Goal: Information Seeking & Learning: Learn about a topic

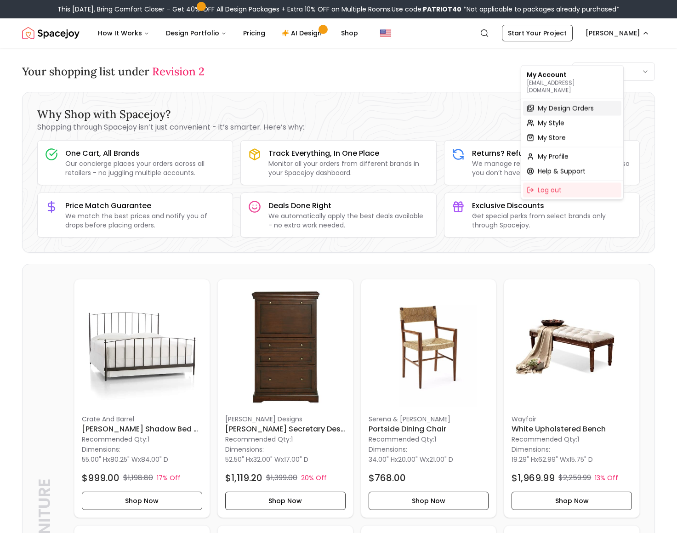
click at [580, 111] on span "My Design Orders" at bounding box center [566, 108] width 56 height 9
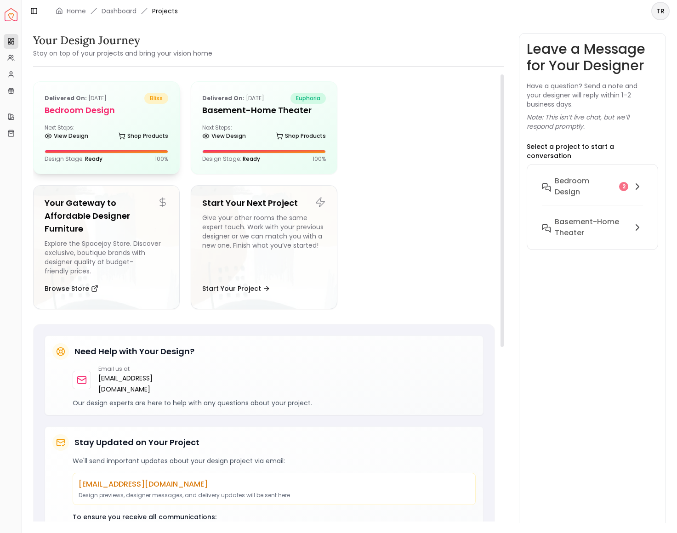
click at [85, 117] on h5 "Bedroom design" at bounding box center [107, 110] width 124 height 13
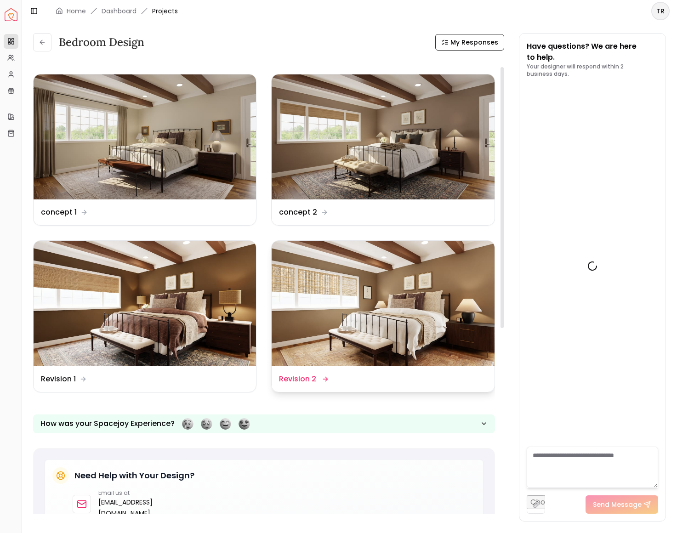
scroll to position [3324, 0]
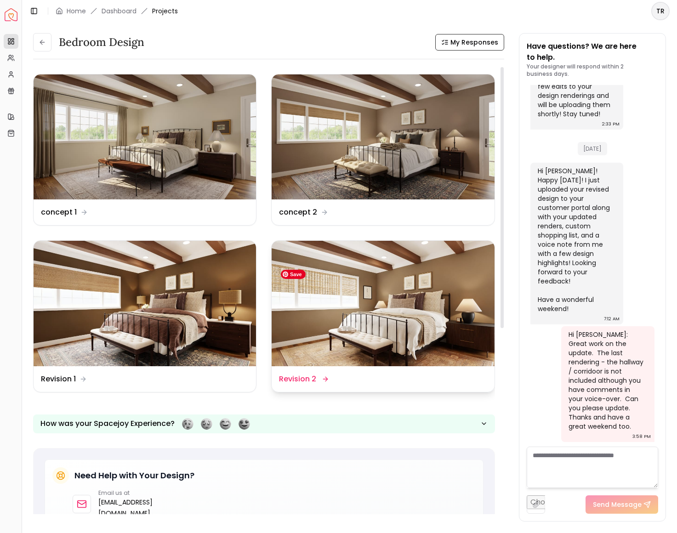
click at [458, 362] on img at bounding box center [383, 303] width 222 height 125
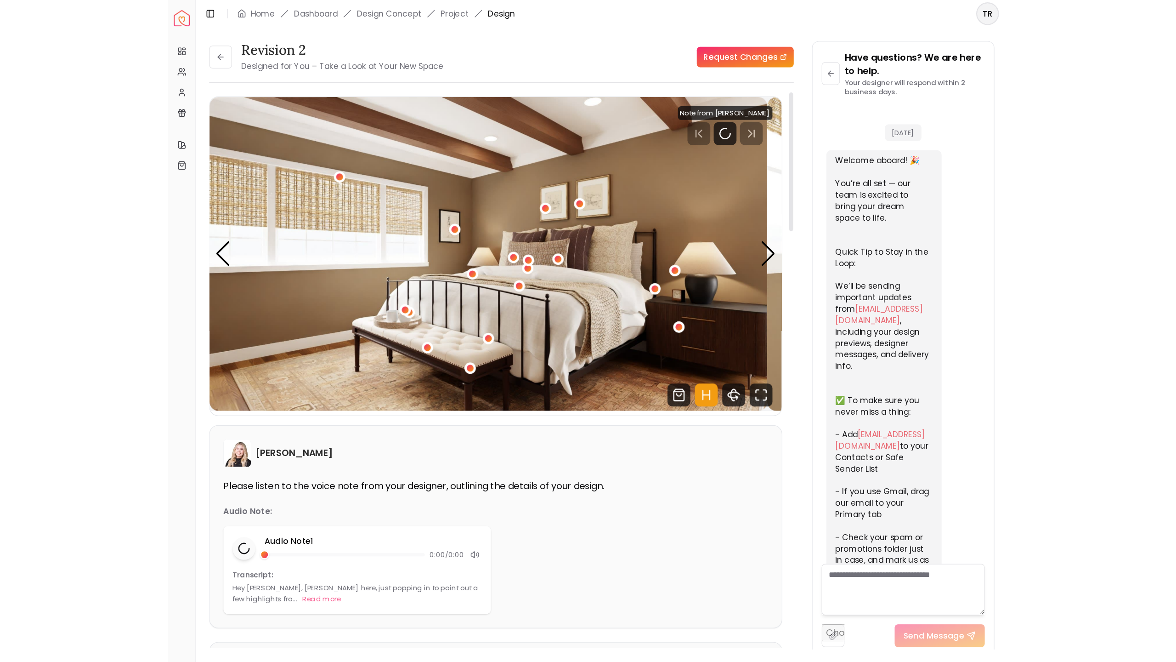
scroll to position [3315, 0]
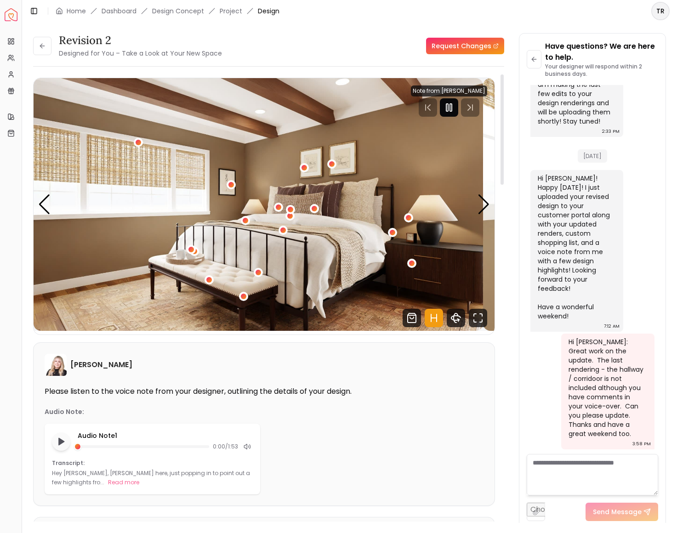
click at [446, 111] on rect "Pause" at bounding box center [447, 107] width 2 height 7
click at [470, 327] on icon "Fullscreen" at bounding box center [478, 318] width 18 height 18
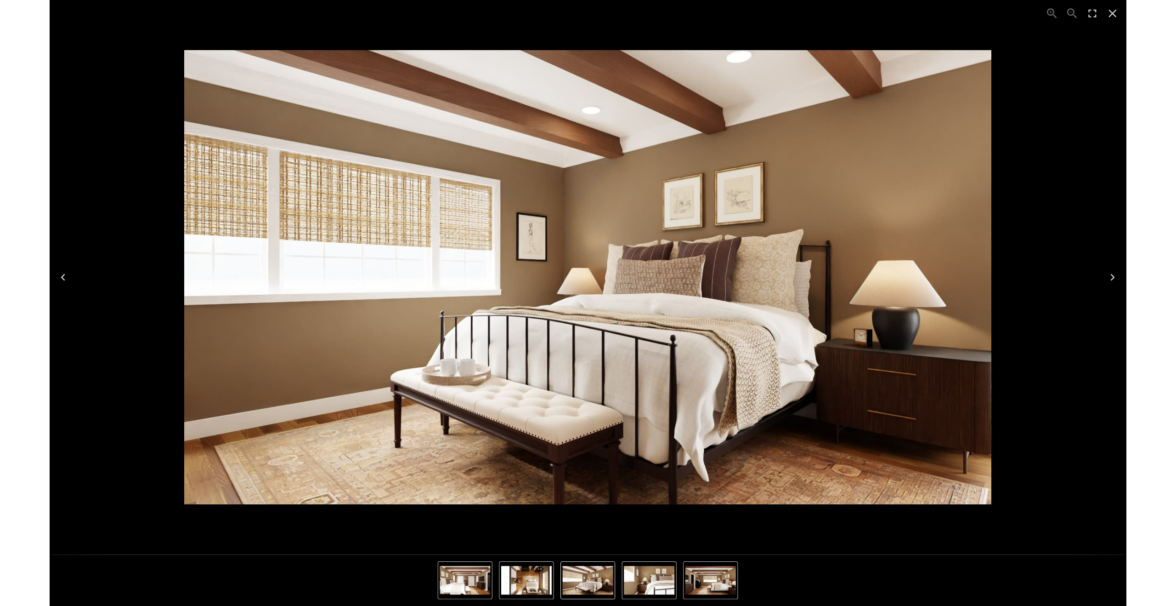
scroll to position [1531, 0]
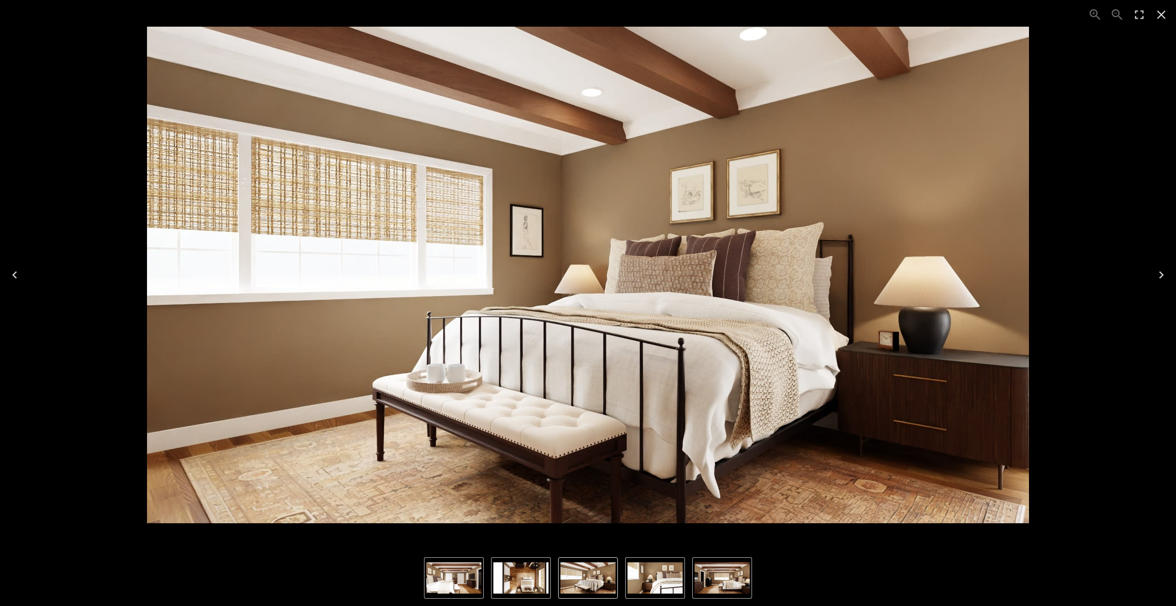
click at [676, 275] on icon "Next" at bounding box center [1161, 274] width 15 height 15
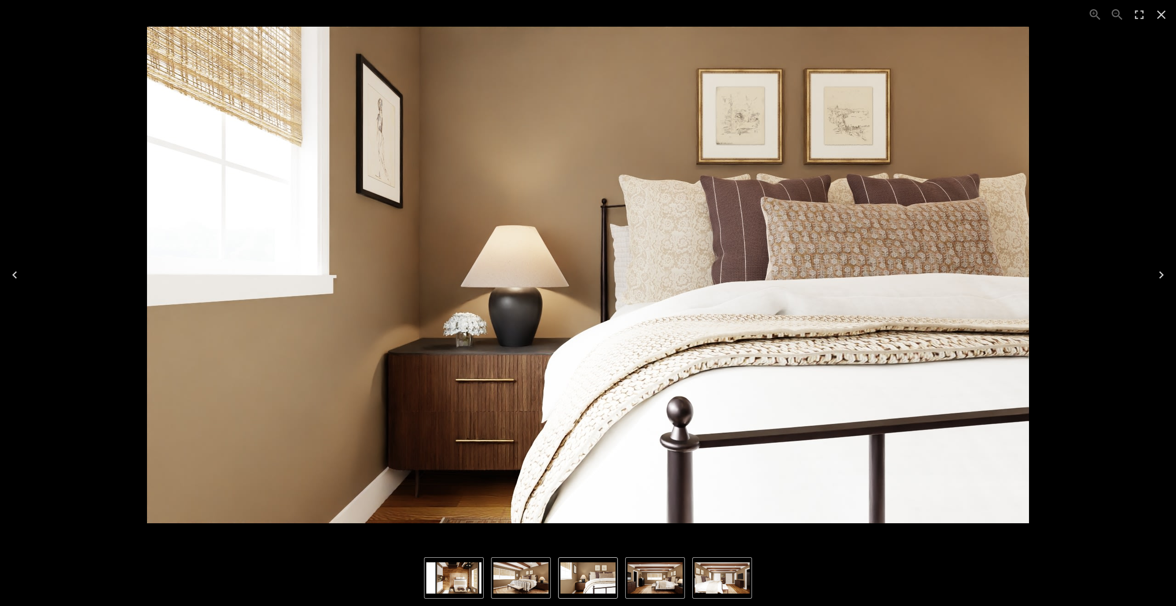
click at [676, 275] on icon "Next" at bounding box center [1161, 274] width 5 height 7
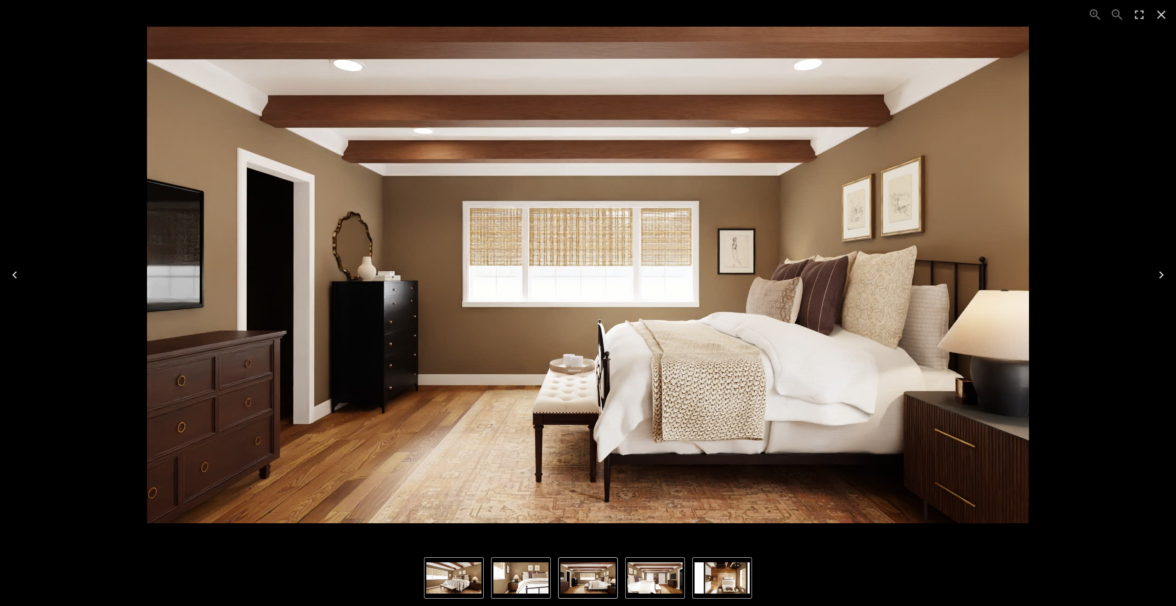
click at [676, 273] on icon "Next" at bounding box center [1161, 274] width 5 height 7
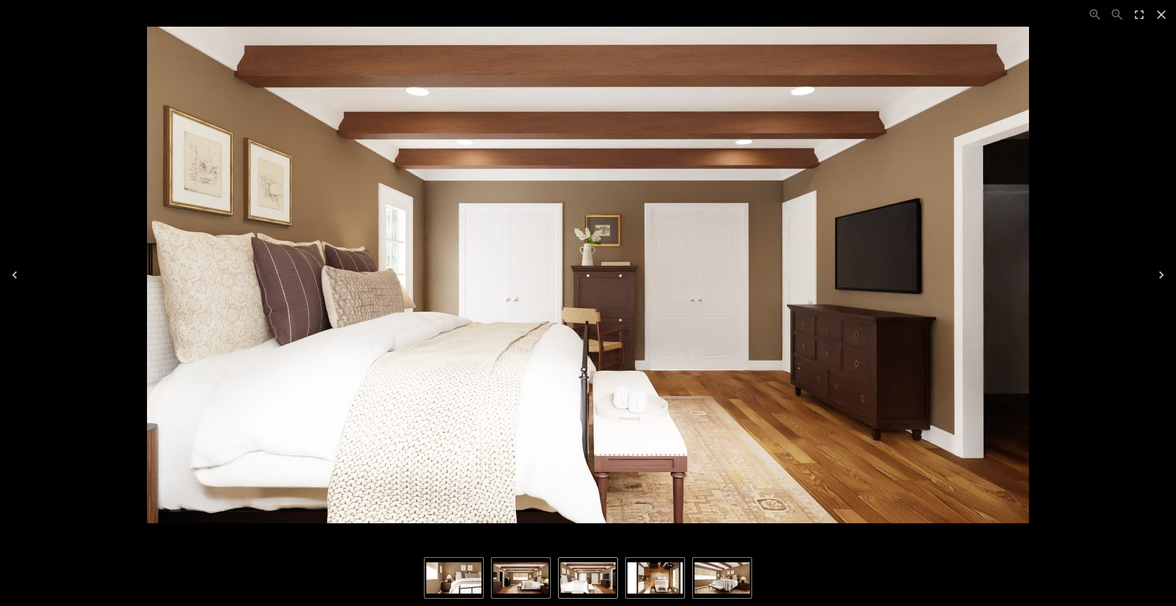
click at [676, 275] on icon "Next" at bounding box center [1161, 274] width 5 height 7
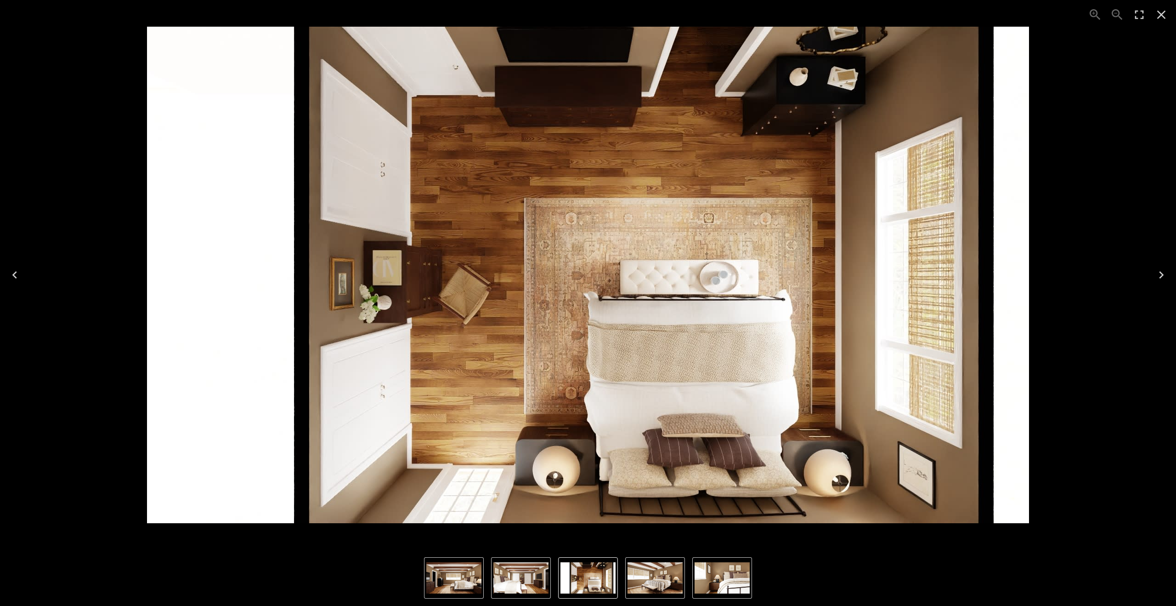
click at [676, 276] on icon "Next" at bounding box center [1161, 274] width 5 height 7
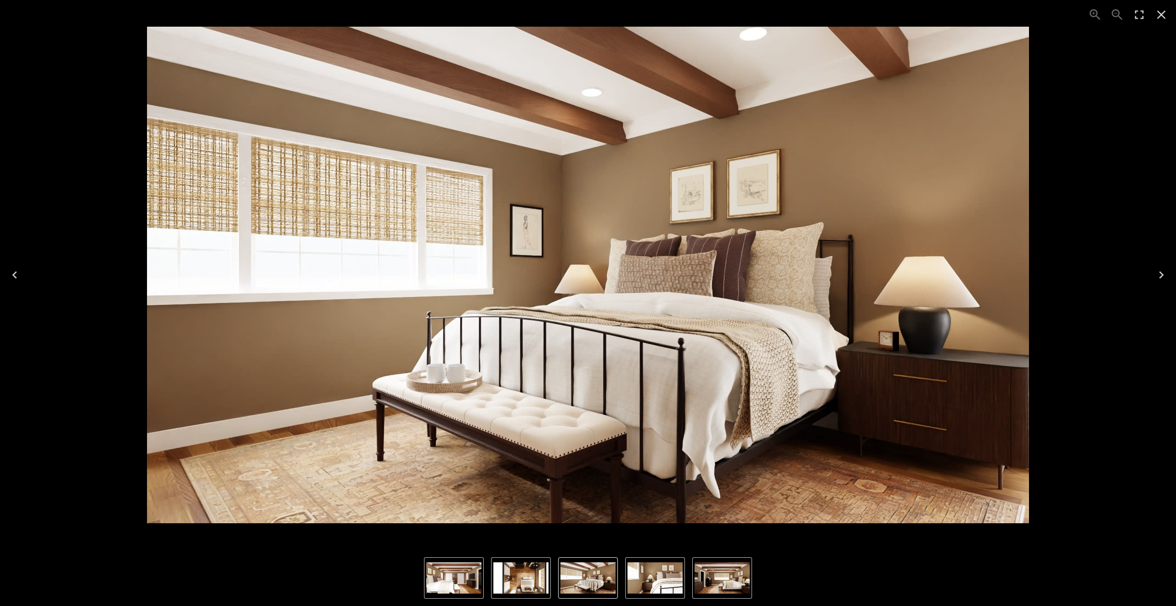
click at [676, 17] on icon "Close" at bounding box center [1161, 14] width 15 height 15
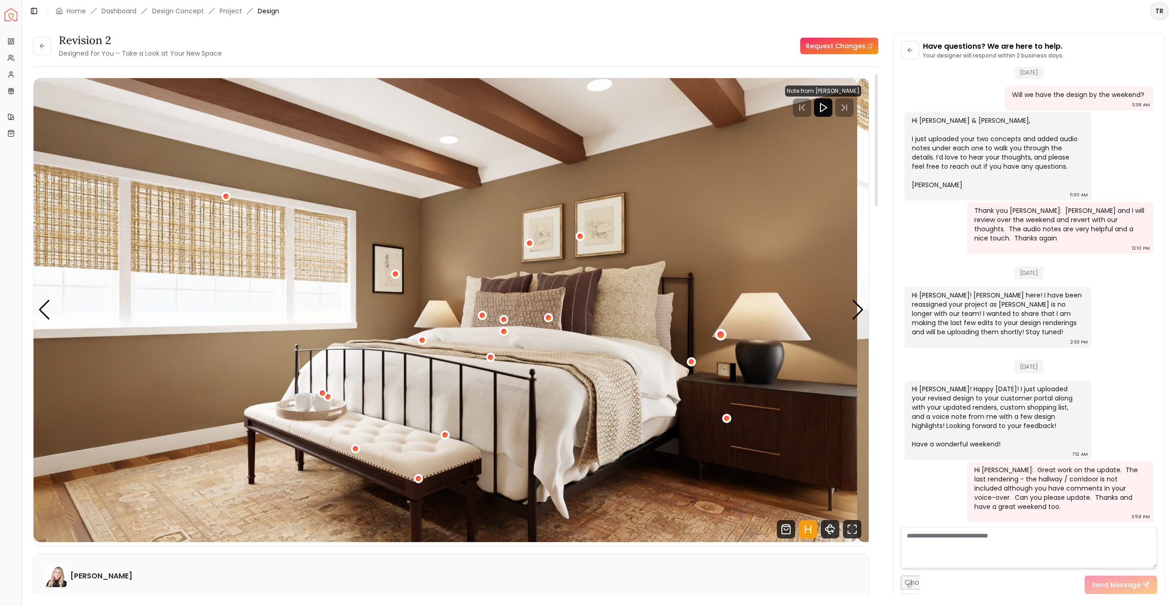
click at [676, 338] on div "1 / 5" at bounding box center [720, 334] width 7 height 7
click at [676, 320] on div "Next slide" at bounding box center [858, 310] width 12 height 20
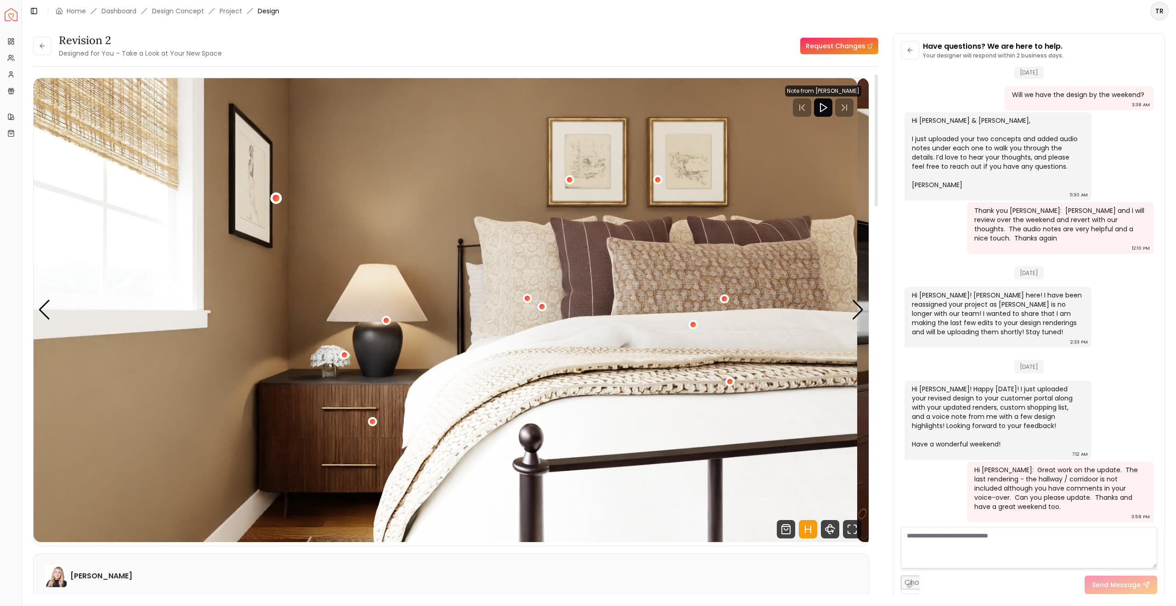
click at [280, 202] on div "2 / 5" at bounding box center [276, 198] width 7 height 7
click at [400, 222] on img "2 / 5" at bounding box center [446, 310] width 824 height 464
click at [676, 117] on div at bounding box center [823, 107] width 76 height 18
click at [44, 46] on icon at bounding box center [42, 46] width 4 height 0
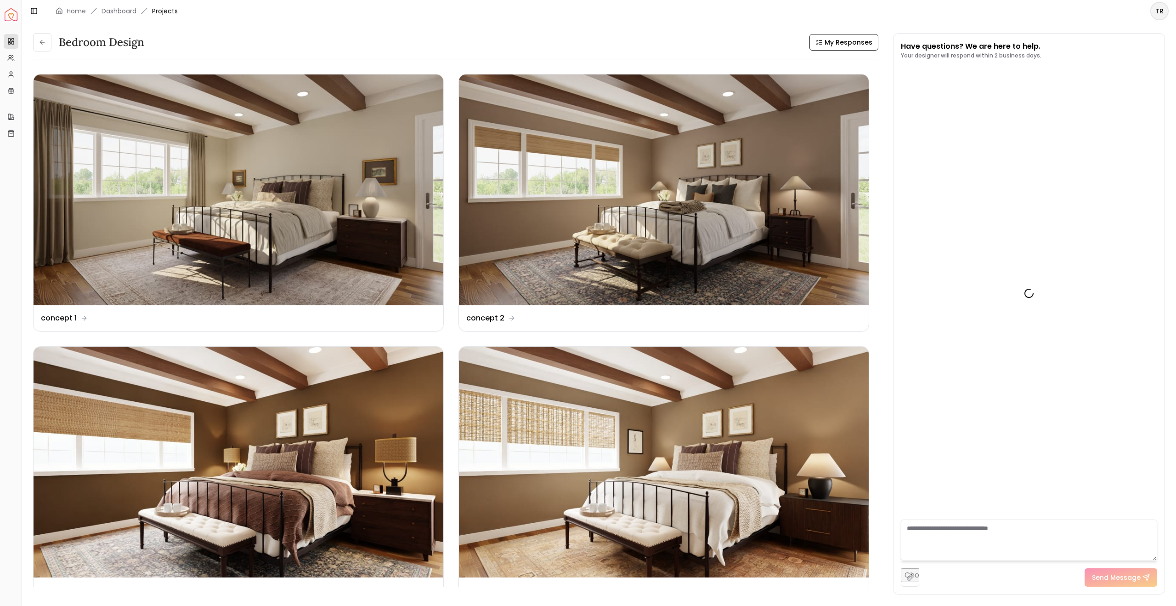
scroll to position [1540, 0]
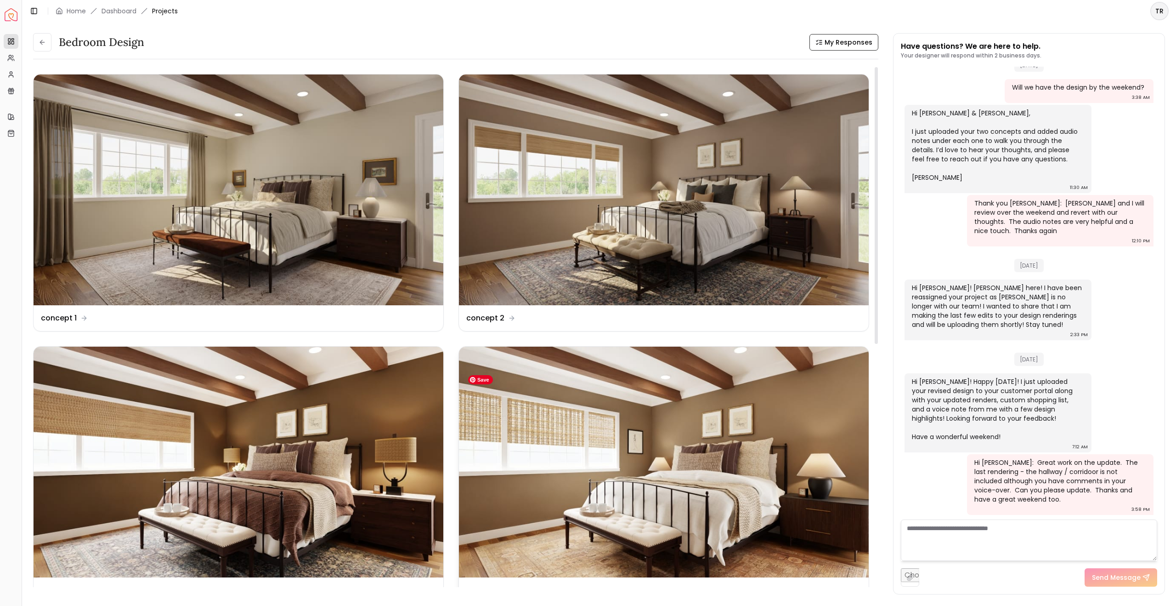
click at [676, 499] on img at bounding box center [664, 461] width 410 height 231
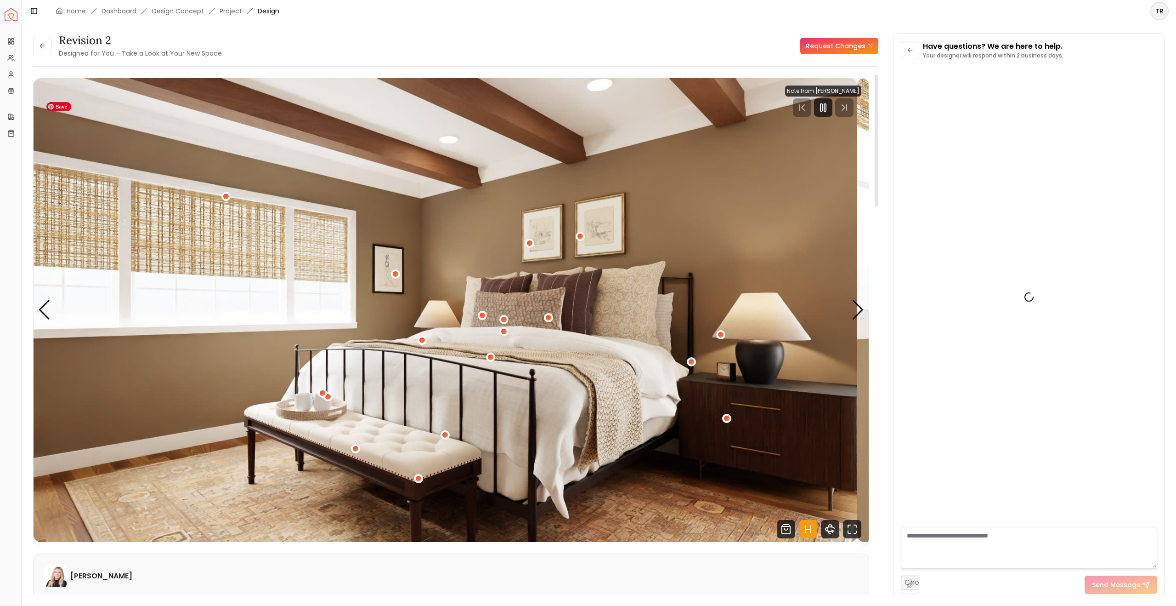
scroll to position [1531, 0]
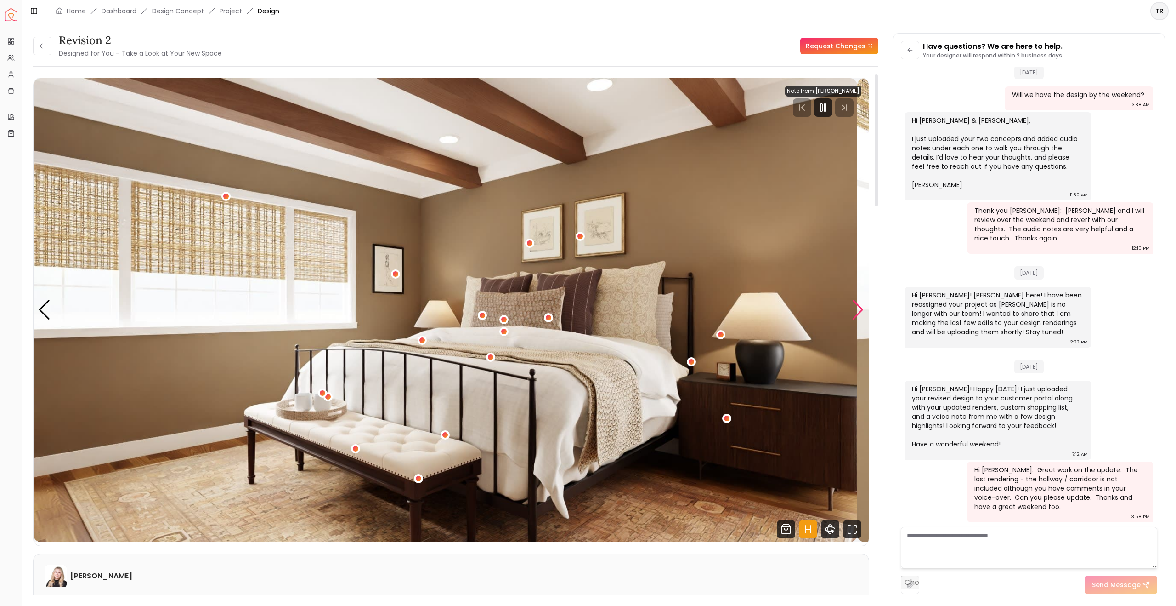
click at [676, 320] on div "Next slide" at bounding box center [858, 310] width 12 height 20
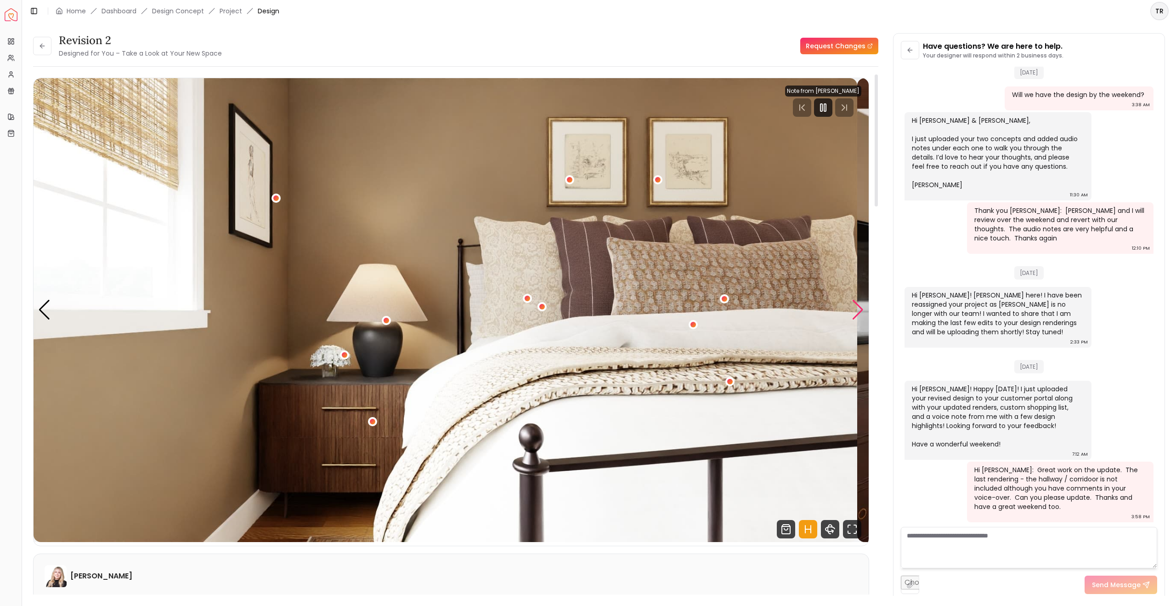
click at [676, 320] on div "Next slide" at bounding box center [858, 310] width 12 height 20
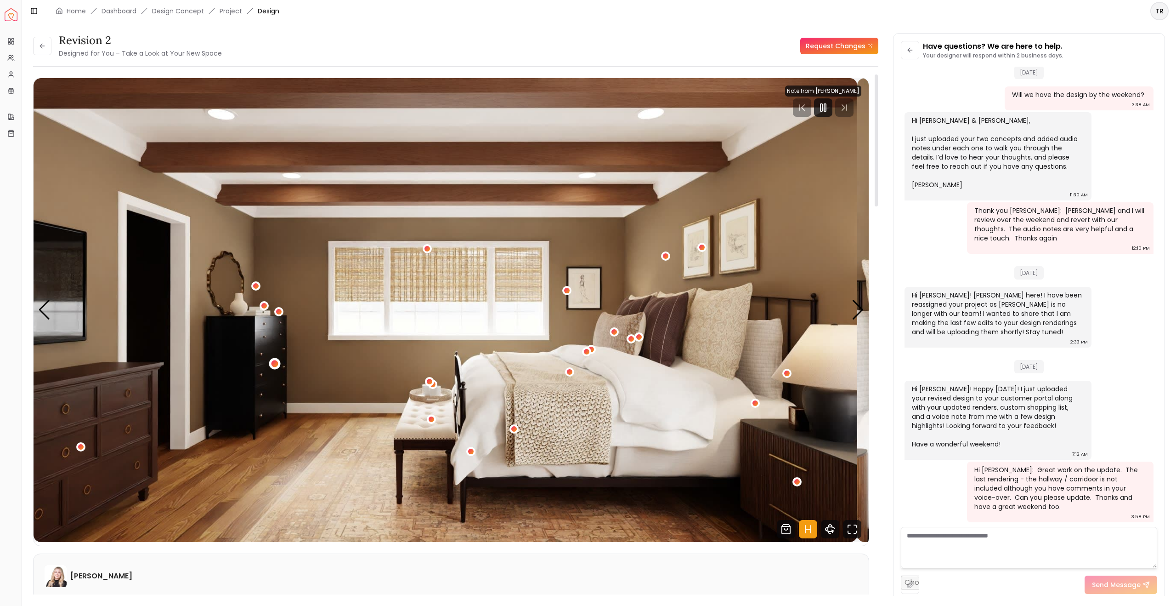
click at [278, 367] on div "3 / 5" at bounding box center [275, 363] width 7 height 7
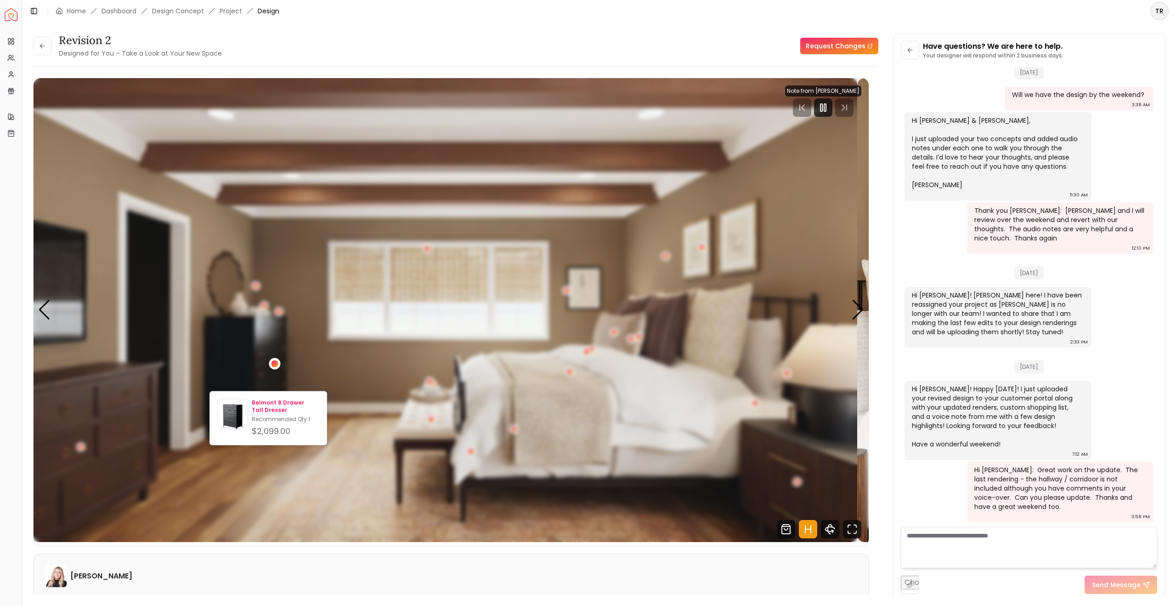
click at [286, 409] on p "Belmont 8 Drawer Tall Dresser" at bounding box center [286, 406] width 68 height 15
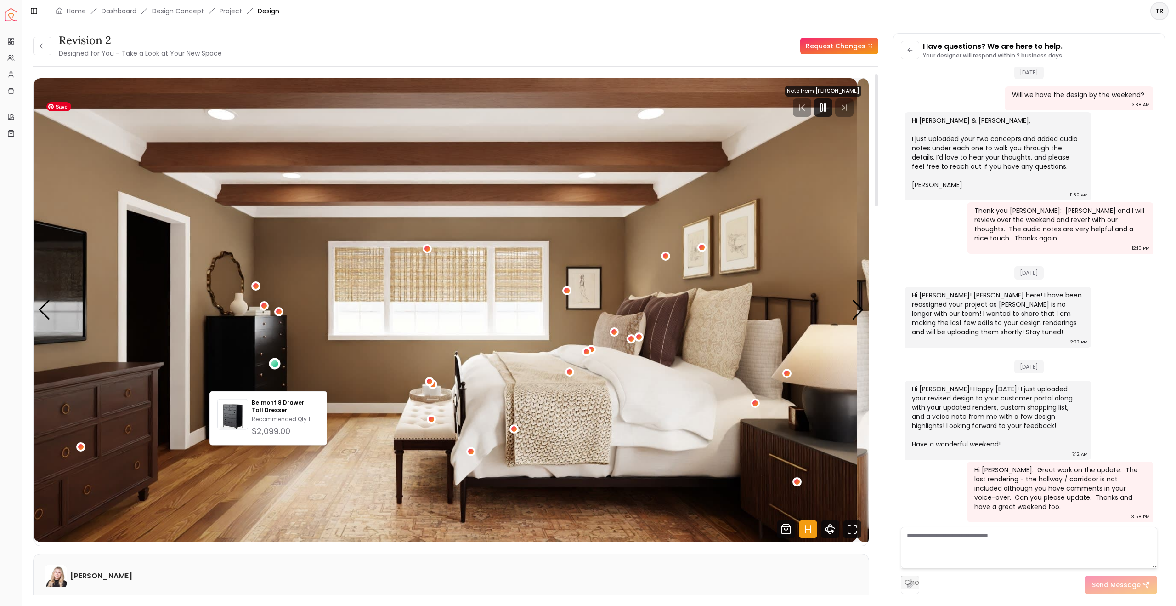
click at [587, 244] on img "3 / 5" at bounding box center [446, 310] width 824 height 464
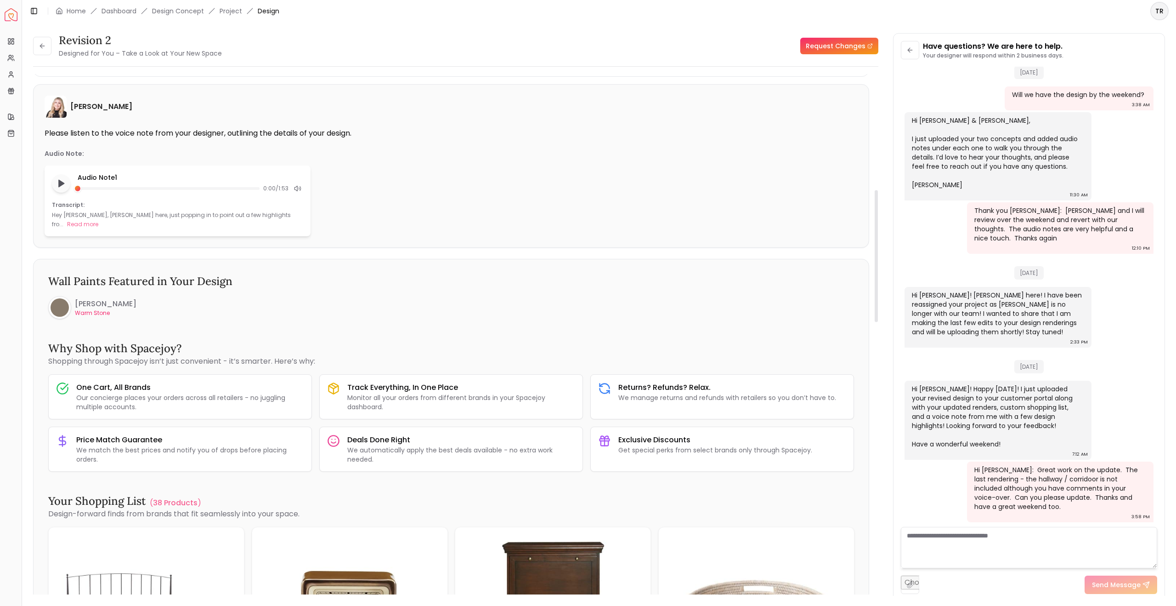
scroll to position [477, 0]
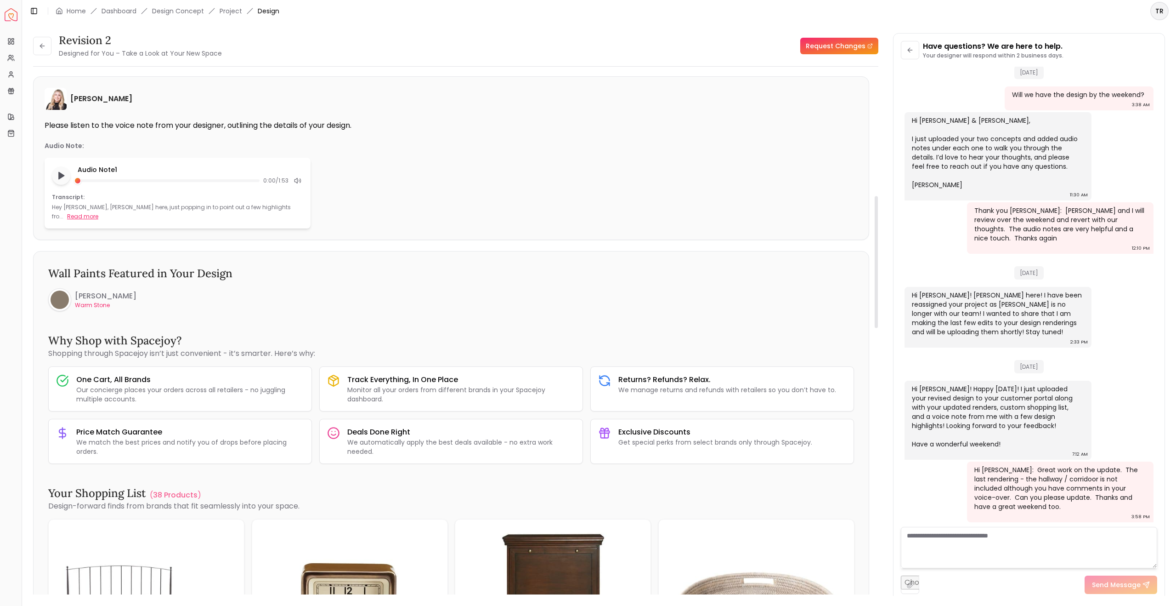
click at [98, 221] on button "Read more" at bounding box center [82, 216] width 31 height 9
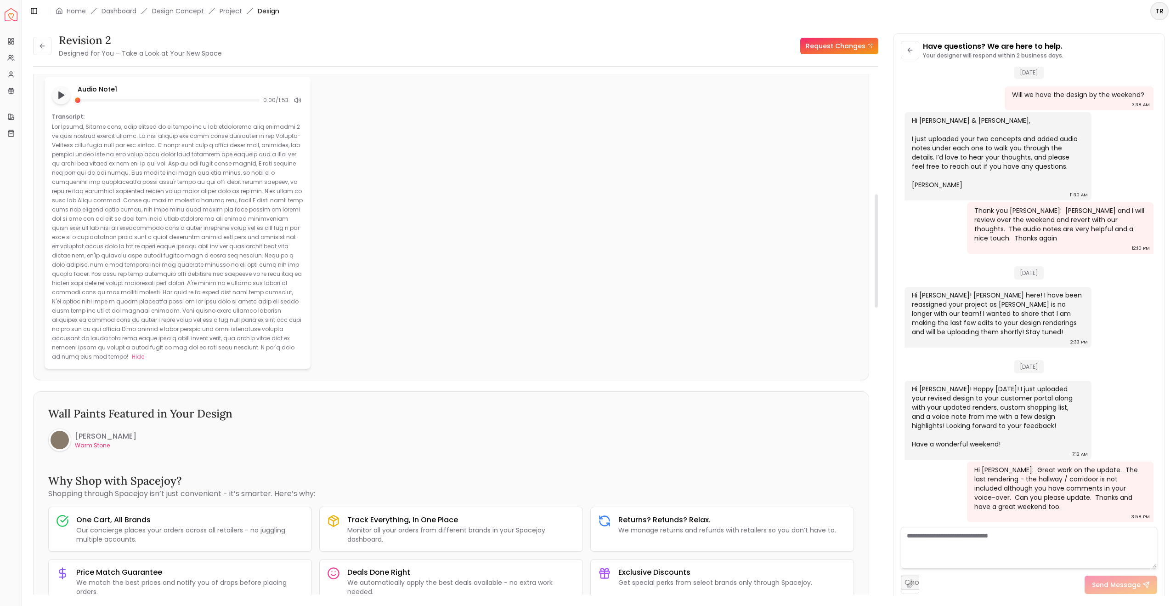
scroll to position [561, 0]
drag, startPoint x: 65, startPoint y: 178, endPoint x: 254, endPoint y: 537, distance: 405.0
click at [254, 356] on p at bounding box center [177, 238] width 251 height 238
copy p "Hey [PERSON_NAME], [PERSON_NAME] here, just popping in to point out a few highl…"
click at [424, 192] on div "Audio Note 1 0:00 / 1:53 Transcript: Hide" at bounding box center [451, 218] width 813 height 291
